Goal: Task Accomplishment & Management: Complete application form

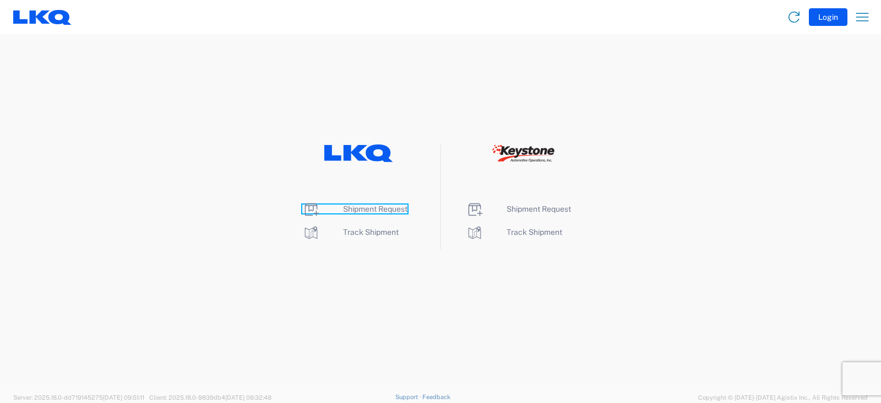
click at [373, 208] on span "Shipment Request" at bounding box center [375, 208] width 64 height 9
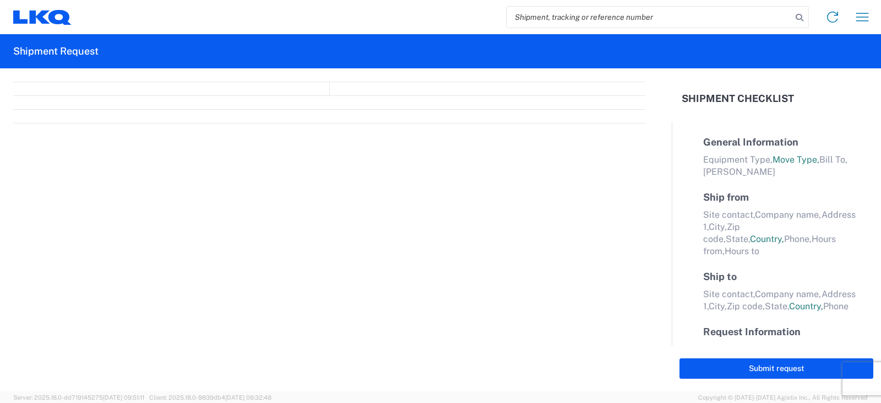
select select "FULL"
select select "LBS"
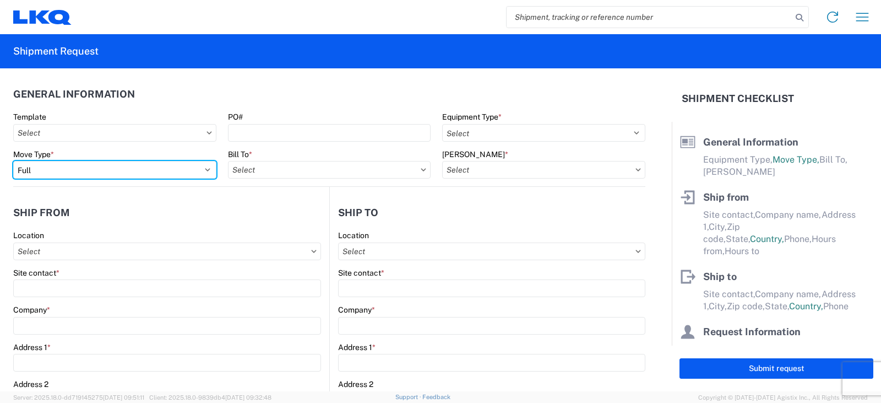
click at [75, 169] on select "Select Full Partial TL" at bounding box center [114, 170] width 203 height 18
select select "PARTIAL_TL"
click at [13, 161] on select "Select Full Partial TL" at bounding box center [114, 170] width 203 height 18
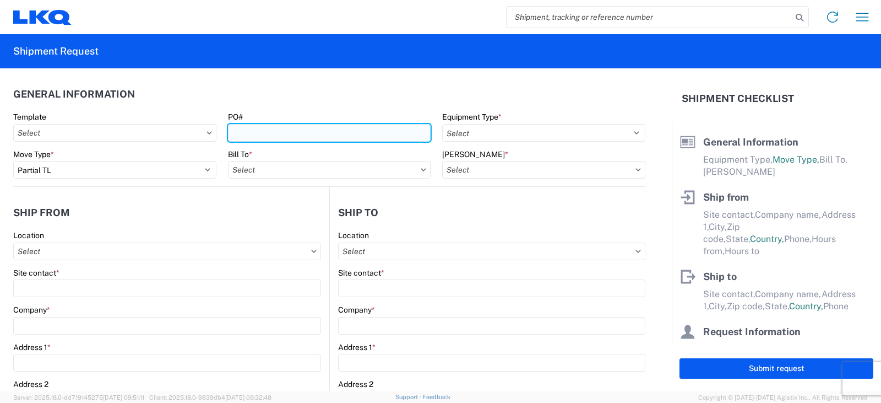
click at [246, 127] on input "PO#" at bounding box center [329, 133] width 203 height 18
type input "TRN#'S TH734168, TH734260"
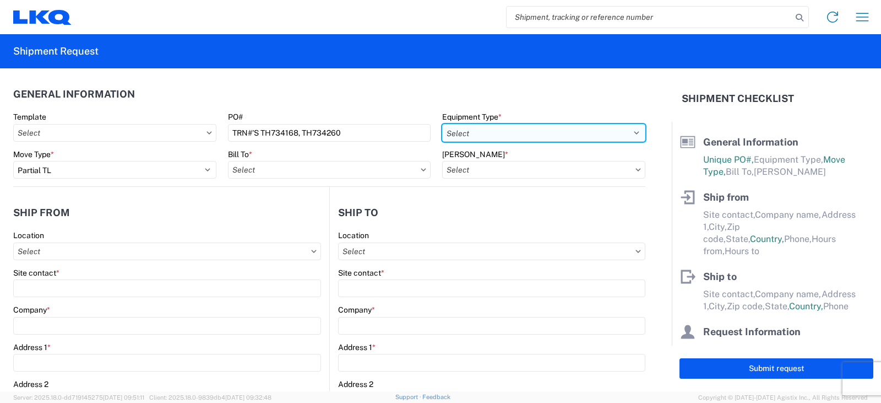
click at [492, 132] on select "Select 53’ Dry Van Flatbed Dropdeck (van) Lowboy (flatbed) Rail" at bounding box center [543, 133] width 203 height 18
select select "STDV"
click at [442, 124] on select "Select 53’ Dry Van Flatbed Dropdeck (van) Lowboy (flatbed) Rail" at bounding box center [543, 133] width 203 height 18
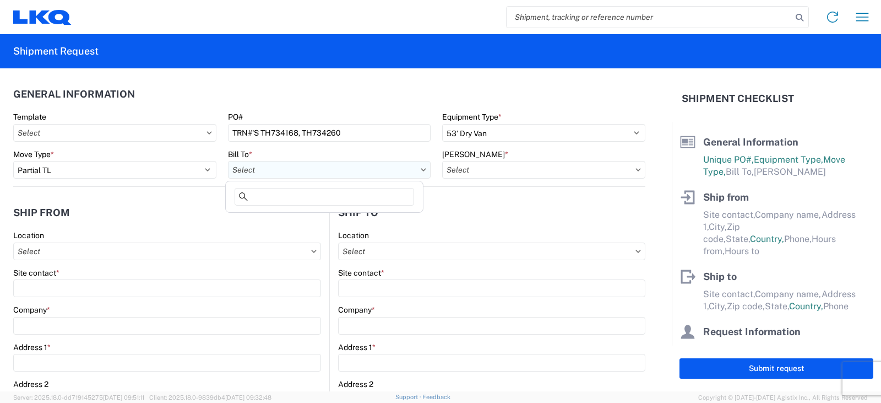
click at [259, 168] on input "Bill To *" at bounding box center [329, 170] width 203 height 18
type input "3061"
click at [290, 218] on div "3061 - Taunton MA (061)" at bounding box center [324, 219] width 193 height 18
type input "3061 - Taunton MA (061)"
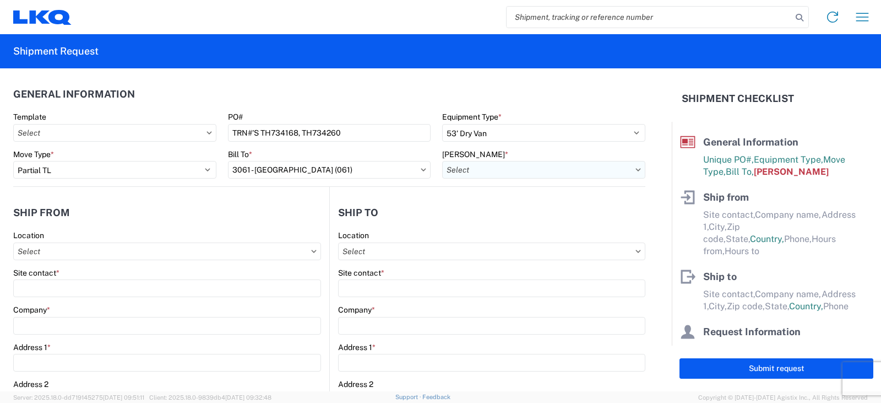
click at [473, 173] on input "Bill Code *" at bounding box center [543, 170] width 203 height 18
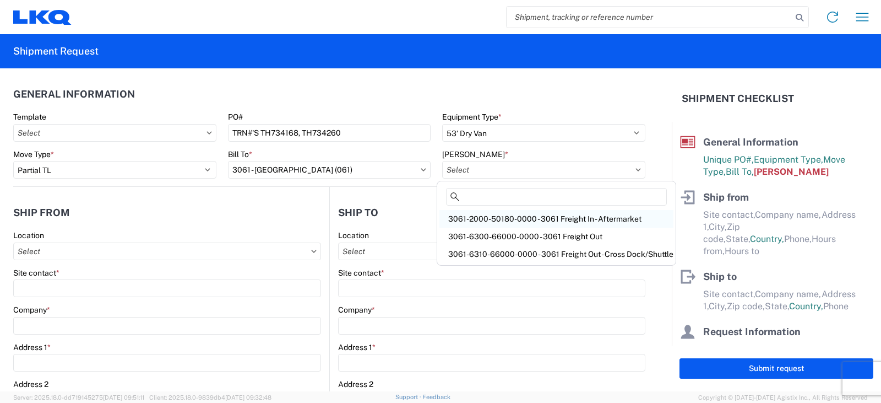
click at [481, 218] on div "3061-2000-50180-0000 - 3061 Freight In - Aftermarket" at bounding box center [556, 219] width 234 height 18
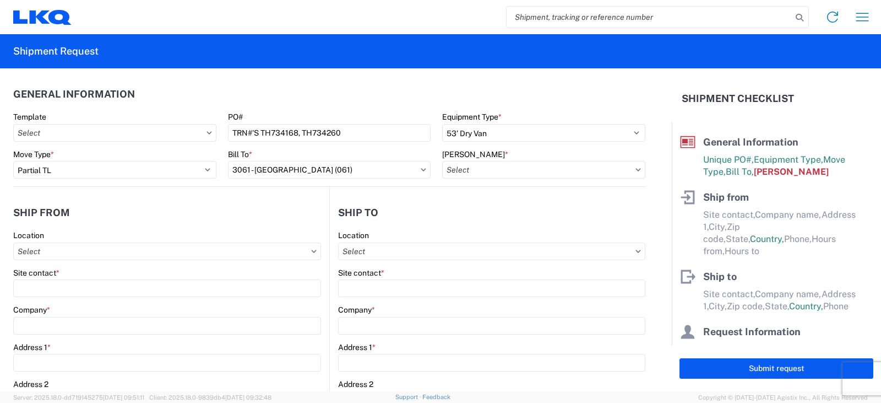
type input "3061-2000-50180-0000 - 3061 Freight In - Aftermarket"
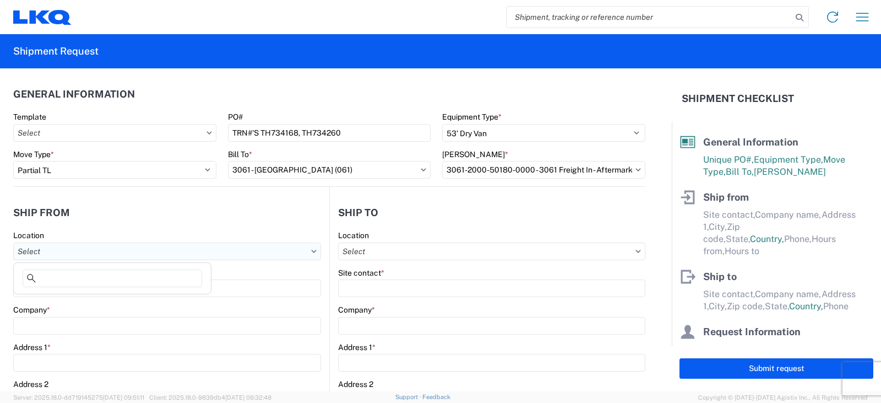
click at [34, 250] on input "Location" at bounding box center [167, 251] width 308 height 18
type input "3238"
click at [63, 297] on div "3238 - Huntington IDC" at bounding box center [112, 300] width 193 height 18
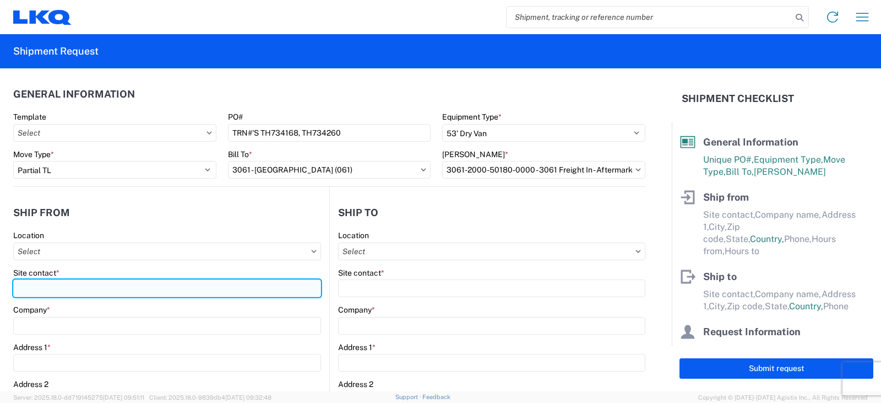
type input "3238 - Huntington IDC"
type input "LKQ Corporation"
type input "1870 Riverfork Drive W"
type input "Huntington"
type input "46750"
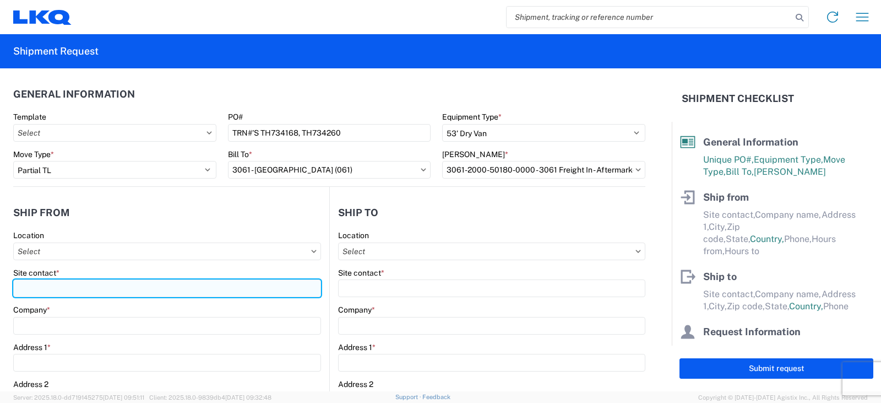
select select "IN"
select select "US"
type input "07:00"
type input "17:00"
click at [35, 286] on input "Site contact *" at bounding box center [167, 288] width 308 height 18
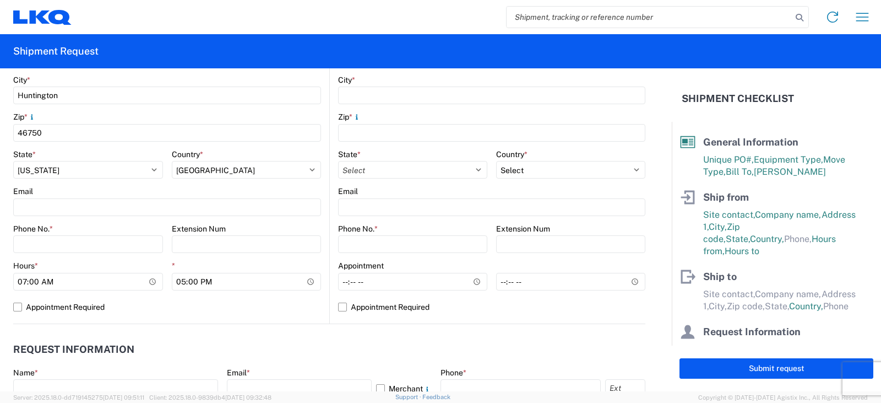
scroll to position [385, 0]
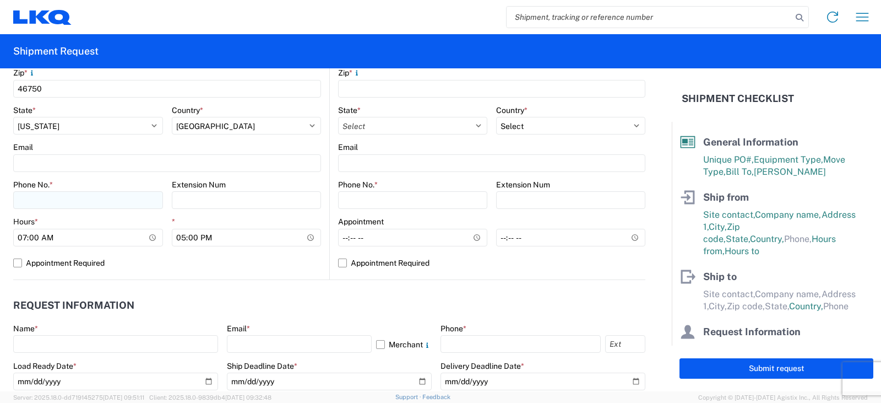
type input "DEE SNEAD"
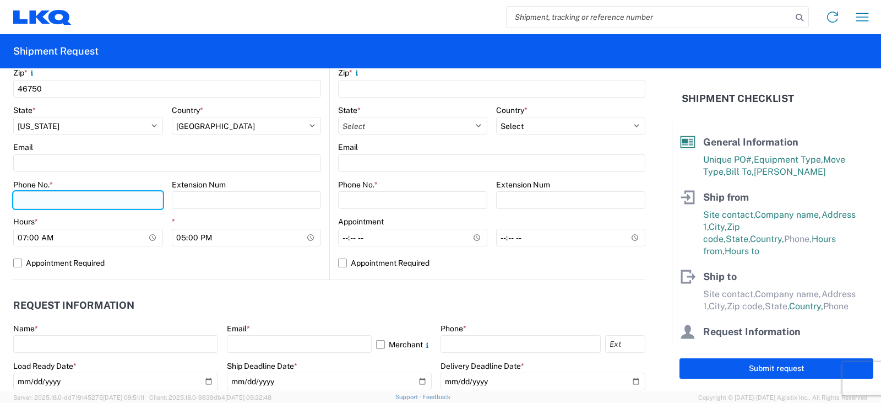
click at [39, 200] on input "Phone No. *" at bounding box center [88, 200] width 150 height 18
type input "260-359-7402"
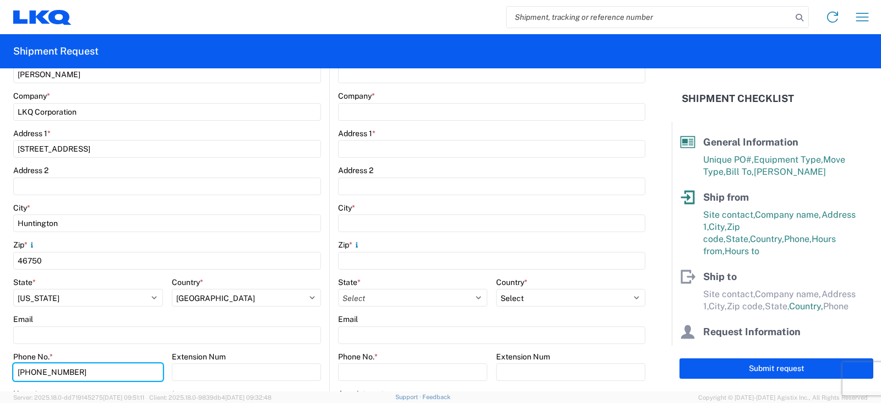
scroll to position [0, 0]
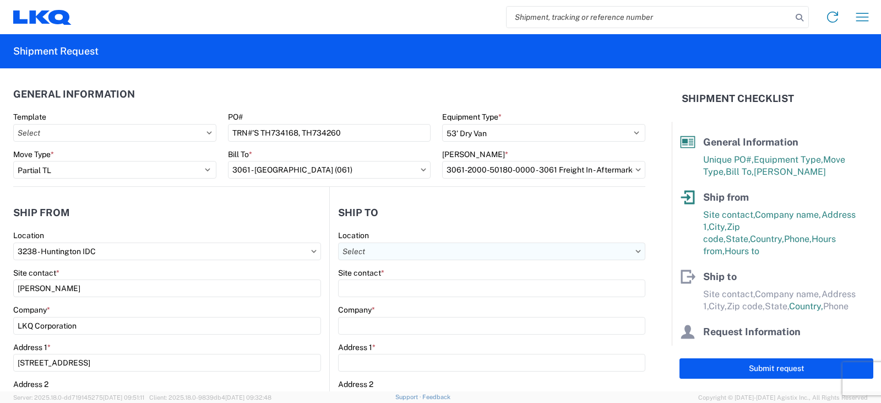
click at [362, 253] on input "Location" at bounding box center [491, 251] width 307 height 18
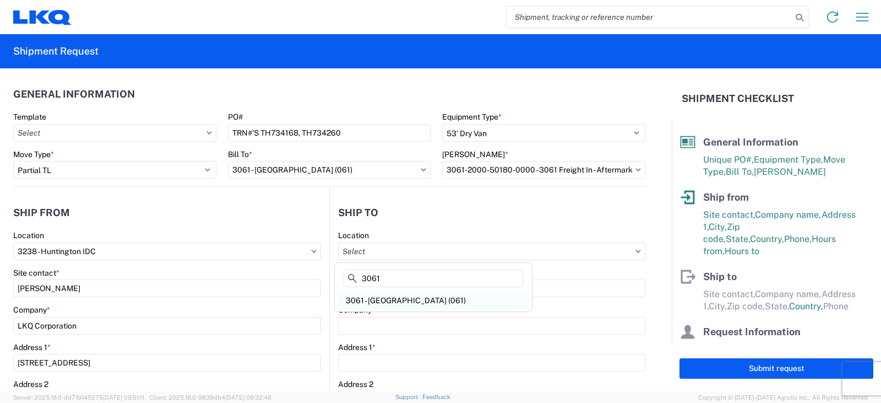
type input "3061"
click at [388, 298] on div "3061 - Taunton MA (061)" at bounding box center [433, 300] width 193 height 18
type input "3061 - Taunton MA (061)"
type input "LKQ Corporation"
type input "250 John Hancock Rd"
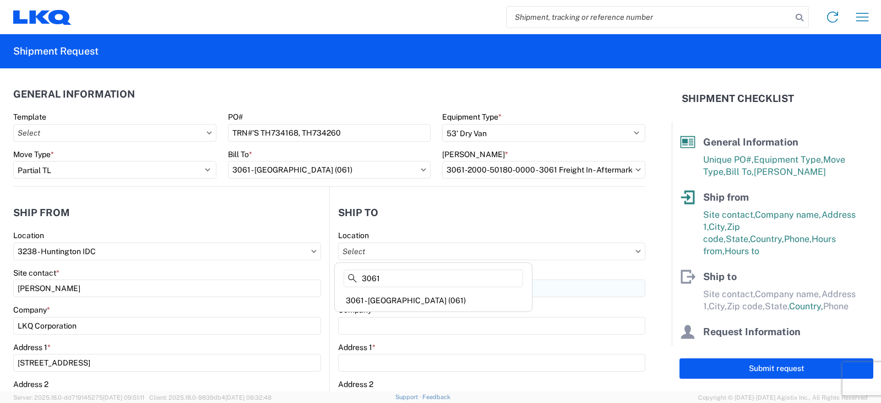
type input "Taunton"
type input "02780"
select select "US"
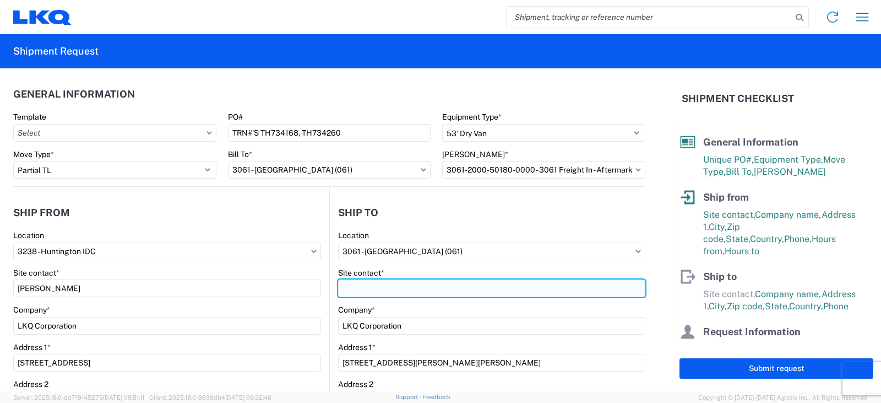
click at [362, 287] on input "Site contact *" at bounding box center [491, 288] width 307 height 18
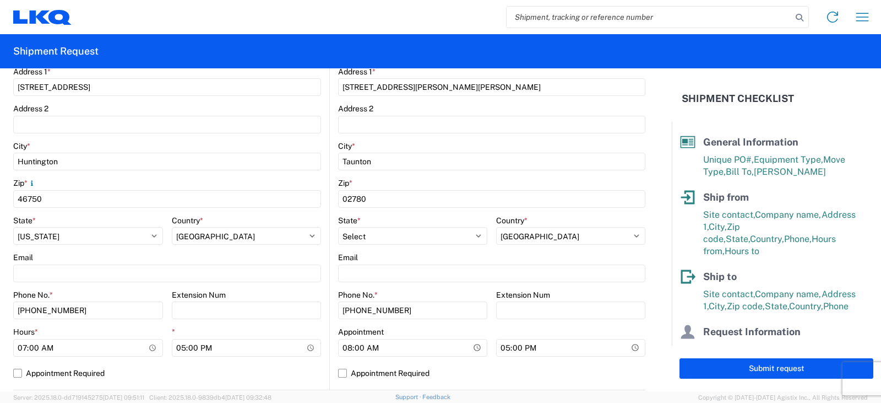
scroll to position [441, 0]
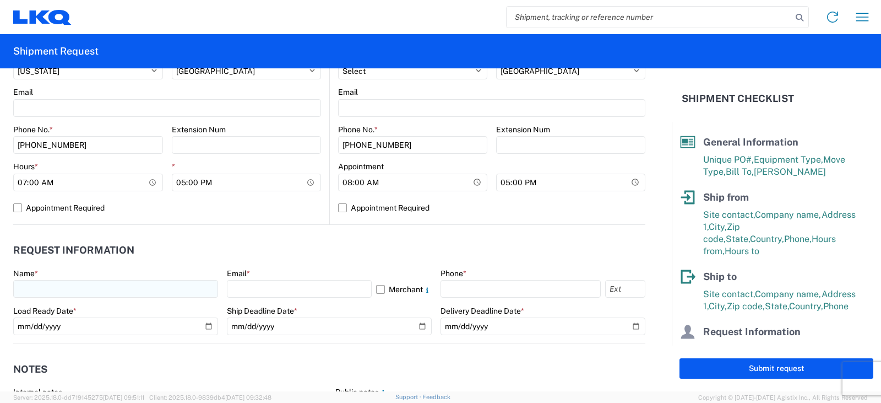
type input "SHIPPING/RECEIVING"
click at [29, 291] on input "text" at bounding box center [115, 289] width 205 height 18
type input "DEE SNEAD"
drag, startPoint x: 239, startPoint y: 290, endPoint x: 238, endPoint y: 277, distance: 13.2
click at [239, 290] on input "text" at bounding box center [299, 289] width 145 height 18
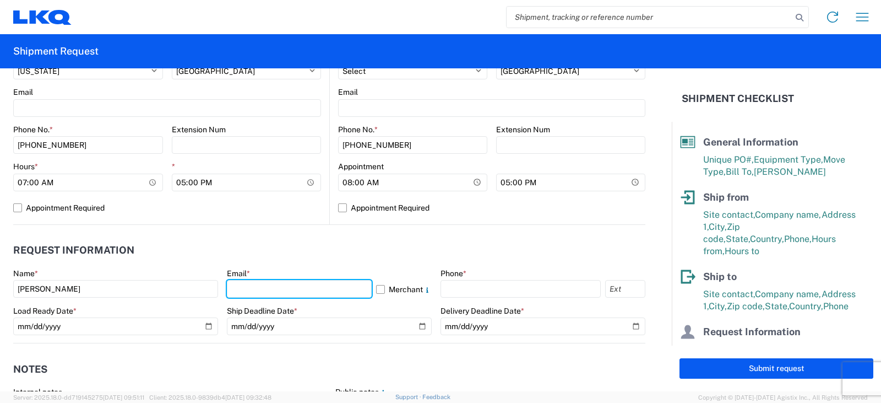
type input "drsnead@lkqcorp.com"
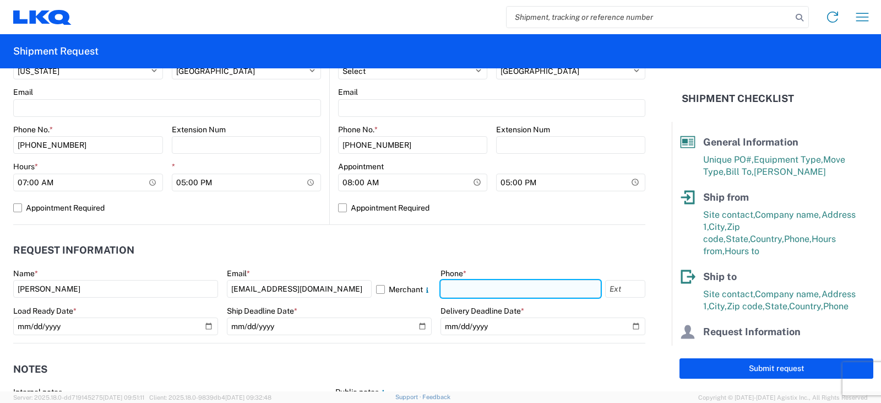
click at [448, 287] on input "text" at bounding box center [521, 289] width 160 height 18
type input "260-359-7402"
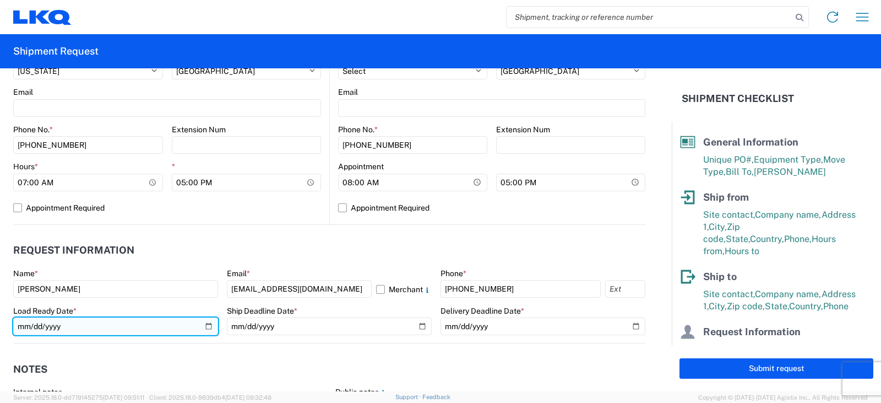
click at [204, 327] on input "date" at bounding box center [115, 326] width 205 height 18
type input "2025-09-15"
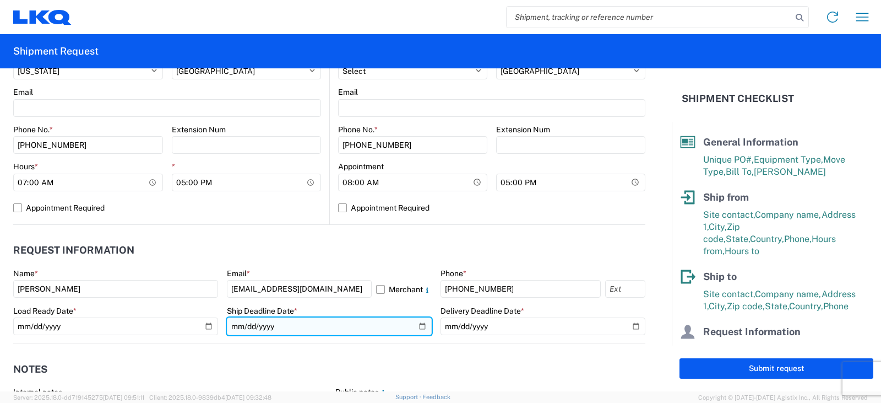
click at [419, 325] on input "date" at bounding box center [329, 326] width 205 height 18
type input "2025-09-15"
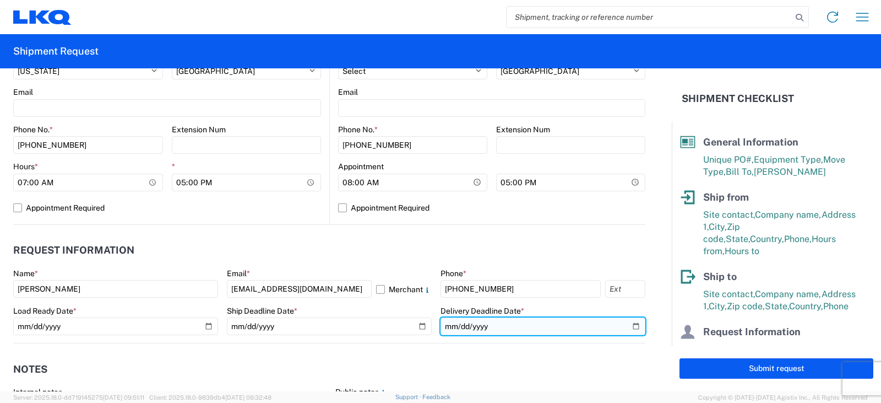
click at [628, 324] on input "date" at bounding box center [543, 326] width 205 height 18
type input "2025-09-17"
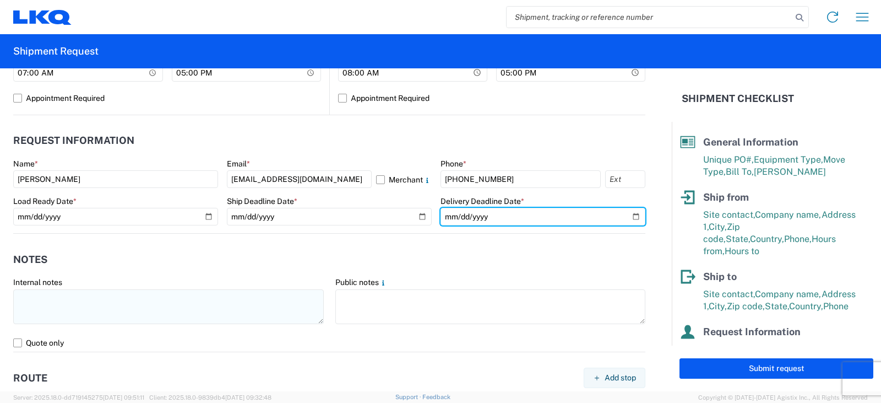
scroll to position [551, 0]
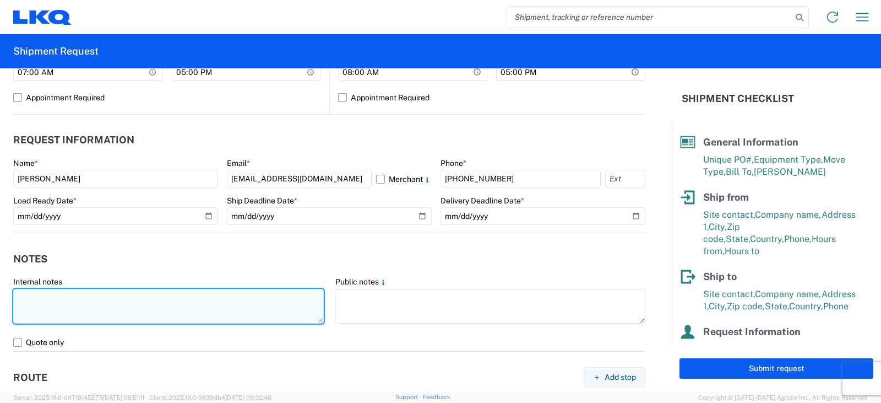
click at [26, 297] on textarea at bounding box center [168, 306] width 311 height 35
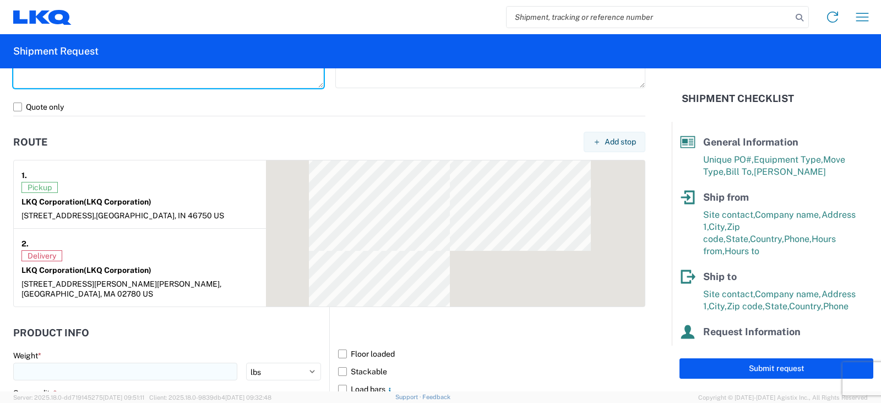
scroll to position [826, 0]
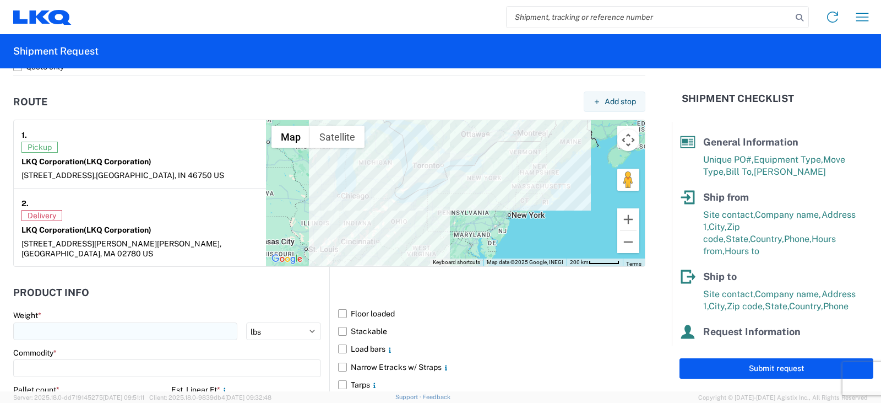
type textarea "THIS IS AN LTL LOAD OVER $1400."
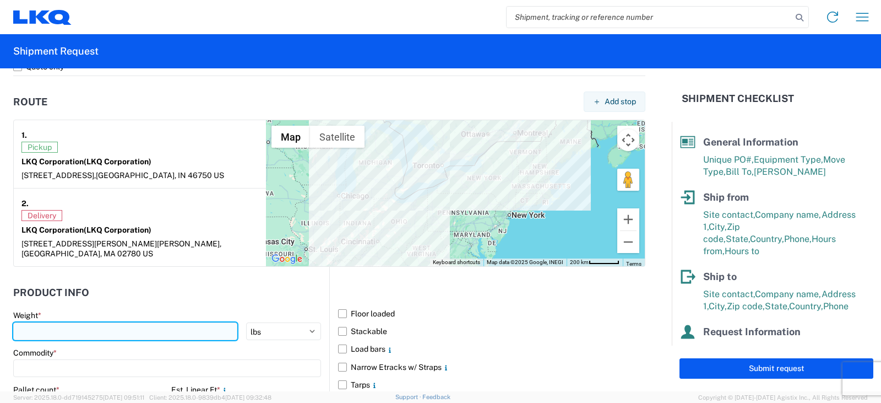
click at [74, 323] on input "number" at bounding box center [125, 331] width 224 height 18
type input "4400"
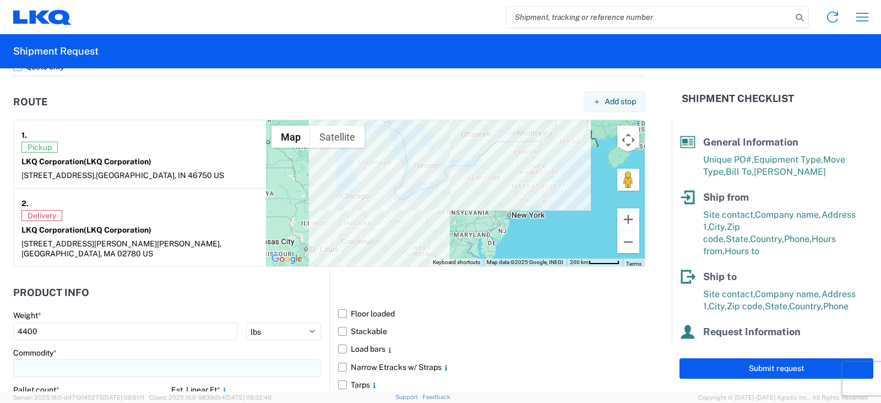
click at [70, 360] on input at bounding box center [167, 368] width 308 height 18
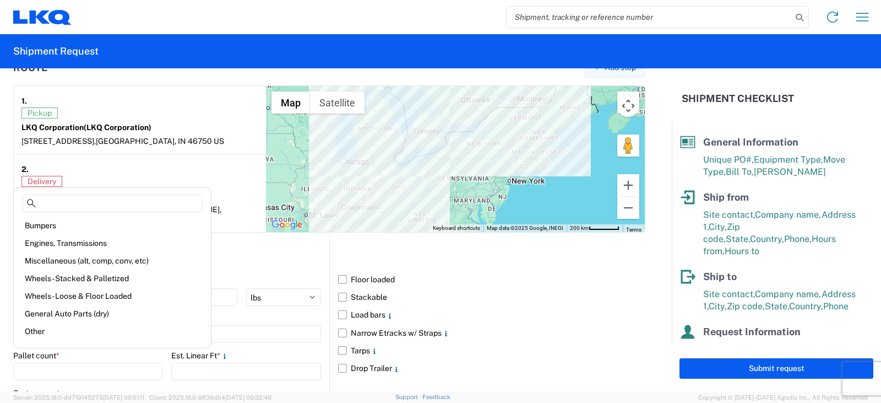
scroll to position [936, 0]
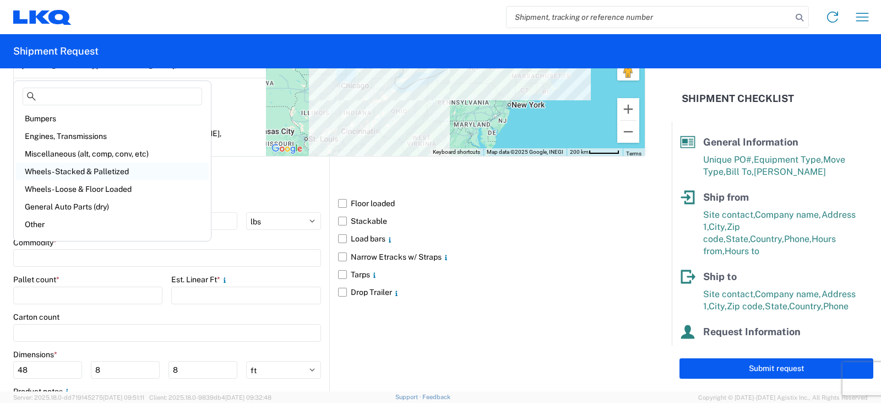
click at [73, 170] on div "Wheels - Stacked & Palletized" at bounding box center [112, 171] width 193 height 18
type input "Wheels - Stacked & Palletized"
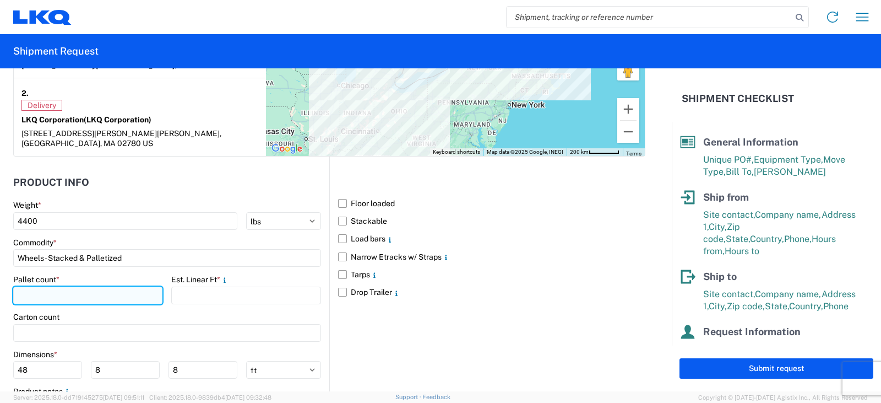
click at [28, 292] on input "number" at bounding box center [87, 295] width 149 height 18
type input "6"
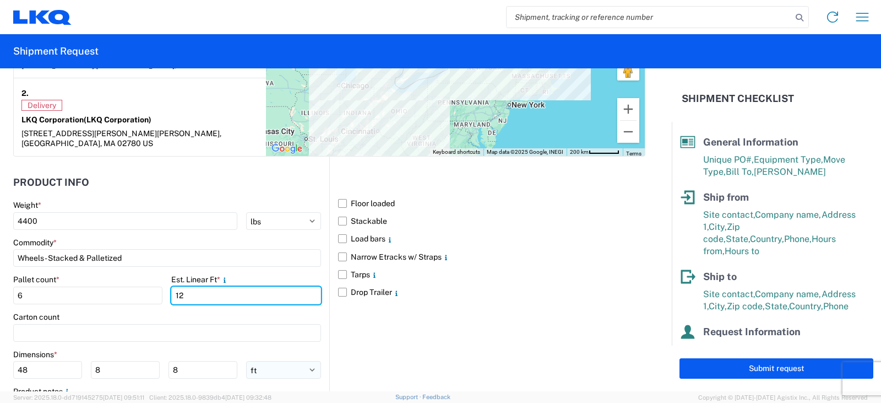
type input "12"
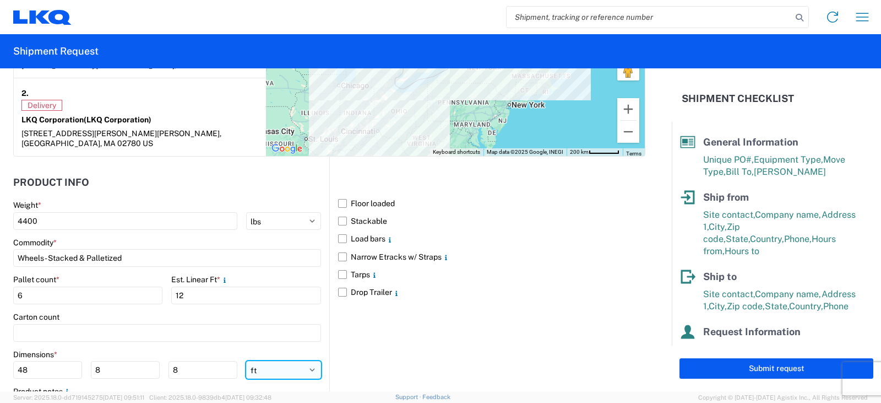
drag, startPoint x: 305, startPoint y: 359, endPoint x: 300, endPoint y: 355, distance: 6.7
click at [305, 361] on select "ft in cm" at bounding box center [283, 370] width 75 height 18
select select "IN"
click at [246, 361] on select "ft in cm" at bounding box center [283, 370] width 75 height 18
type input "576"
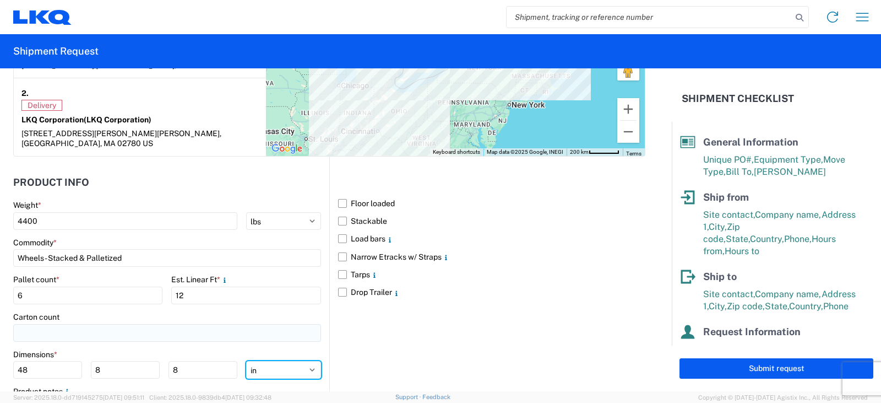
type input "96"
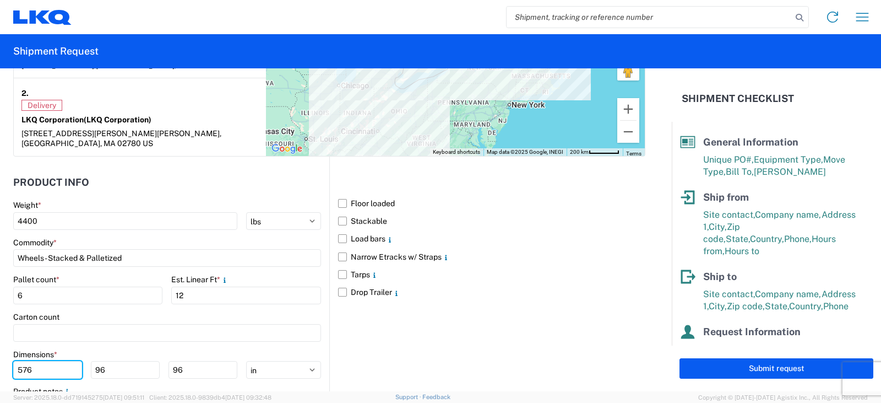
drag, startPoint x: 34, startPoint y: 360, endPoint x: 0, endPoint y: 360, distance: 34.1
click at [0, 360] on form "General Information Template PO# TRN#'S TH734168, TH734260 Equipment Type * Sel…" at bounding box center [336, 229] width 672 height 323
type input "48"
type input "42"
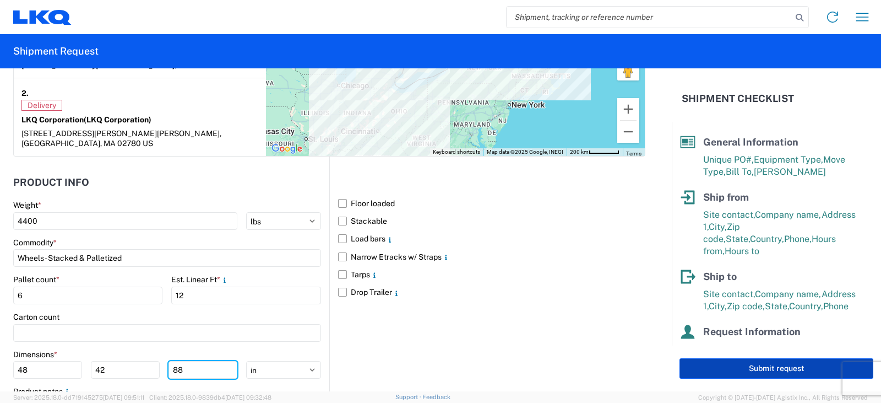
type input "88"
click at [782, 369] on button "Submit request" at bounding box center [777, 368] width 194 height 20
select select "IN"
select select "US"
